Goal: Task Accomplishment & Management: Manage account settings

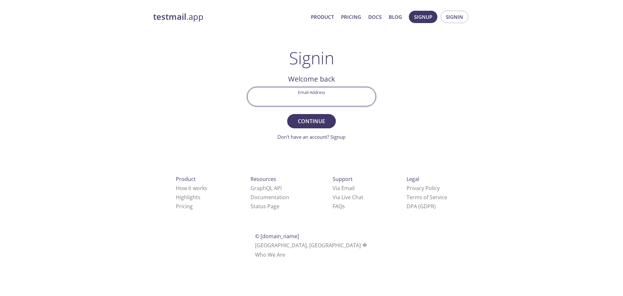
click at [0, 267] on com-1password-button at bounding box center [0, 267] width 0 height 0
type input "[EMAIL_ADDRESS][DOMAIN_NAME]"
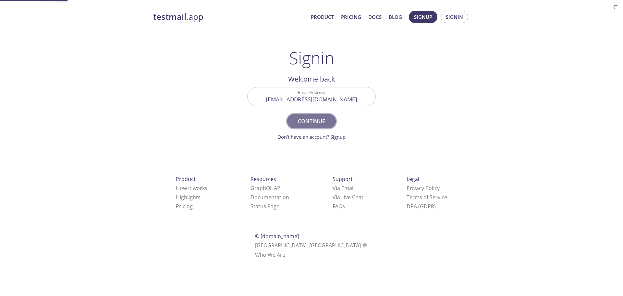
click at [309, 118] on span "Continue" at bounding box center [311, 121] width 34 height 9
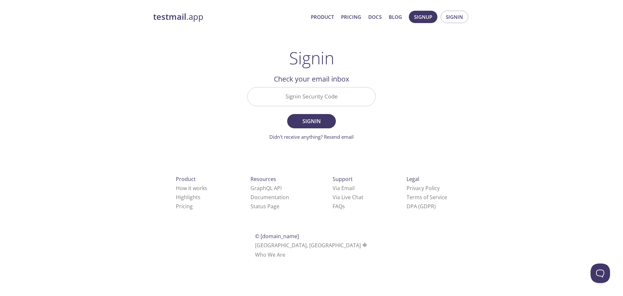
click at [306, 94] on input "Signin Security Code" at bounding box center [312, 96] width 128 height 19
paste input "3P9CYJ4"
type input "3P9CYJ4"
click at [408, 124] on div "testmail .app Product Pricing Docs Blog Signup Signin Signin Welcome back Email…" at bounding box center [311, 141] width 332 height 271
click at [317, 125] on span "Signin" at bounding box center [311, 121] width 34 height 9
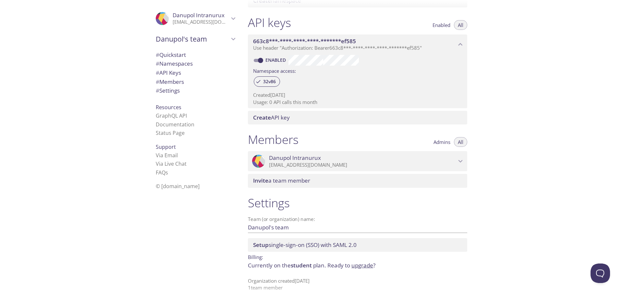
scroll to position [166, 0]
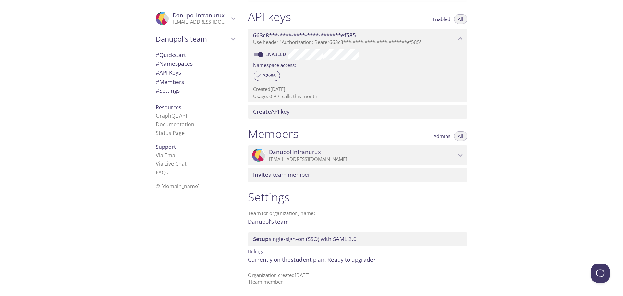
click at [162, 116] on link "GraphQL API" at bounding box center [171, 115] width 31 height 7
